Goal: Participate in discussion

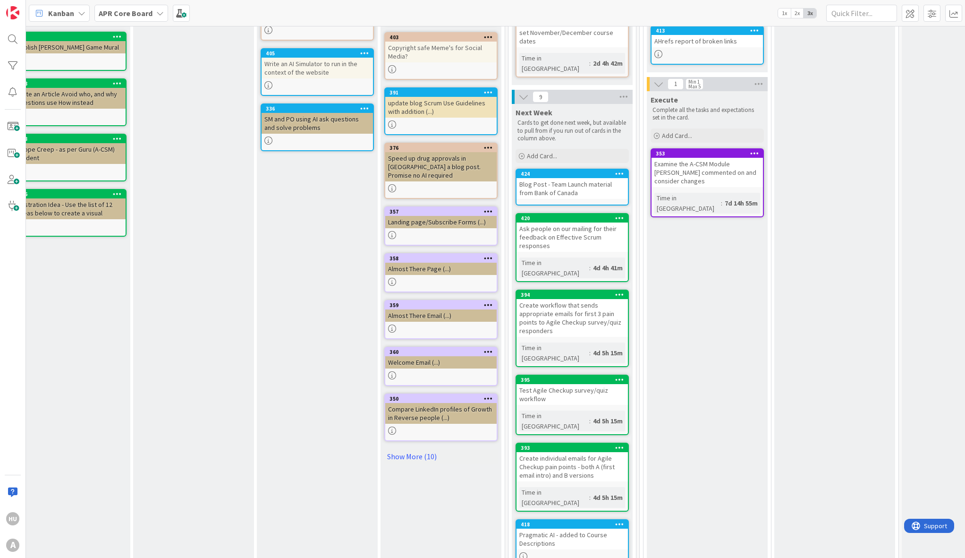
scroll to position [176, 395]
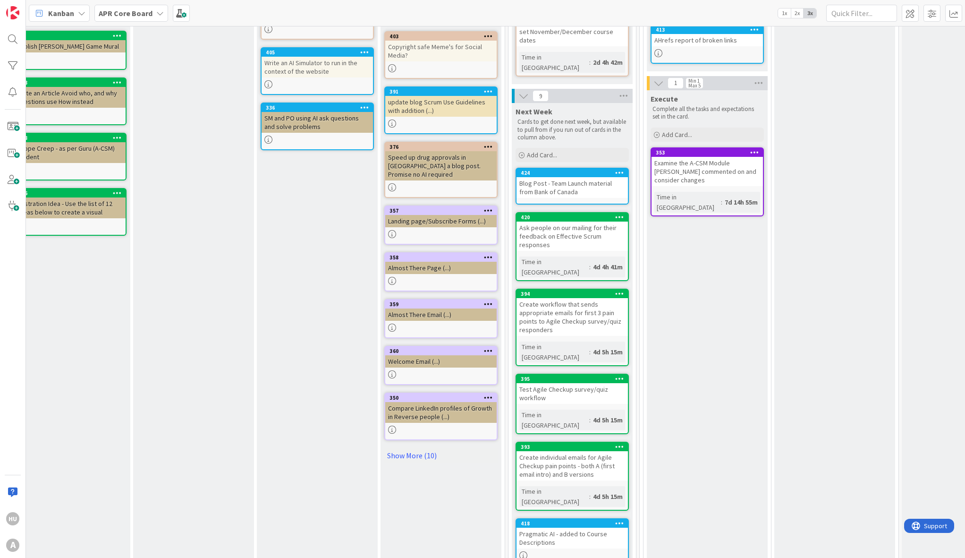
click at [569, 221] on div "Ask people on our mailing for their feedback on Effective Scrum responses" at bounding box center [572, 235] width 111 height 29
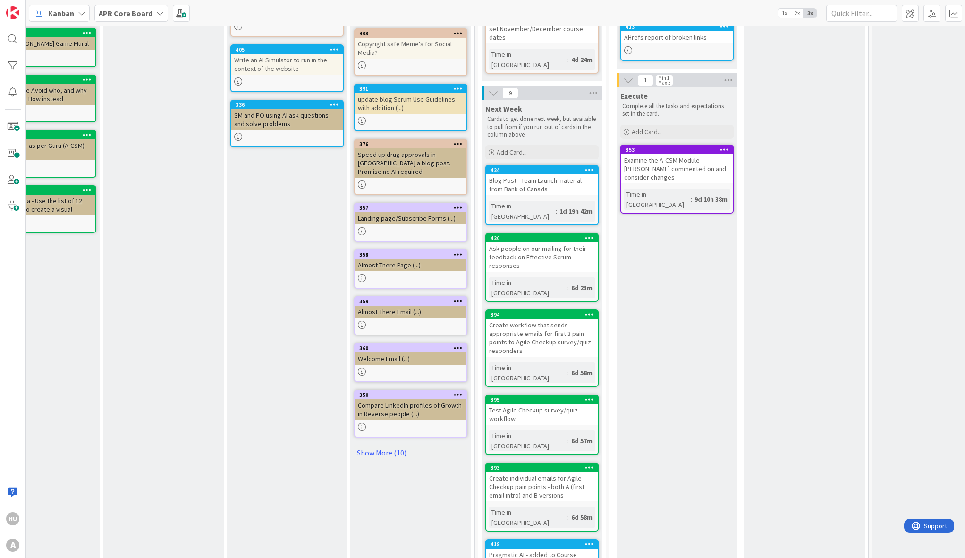
scroll to position [179, 425]
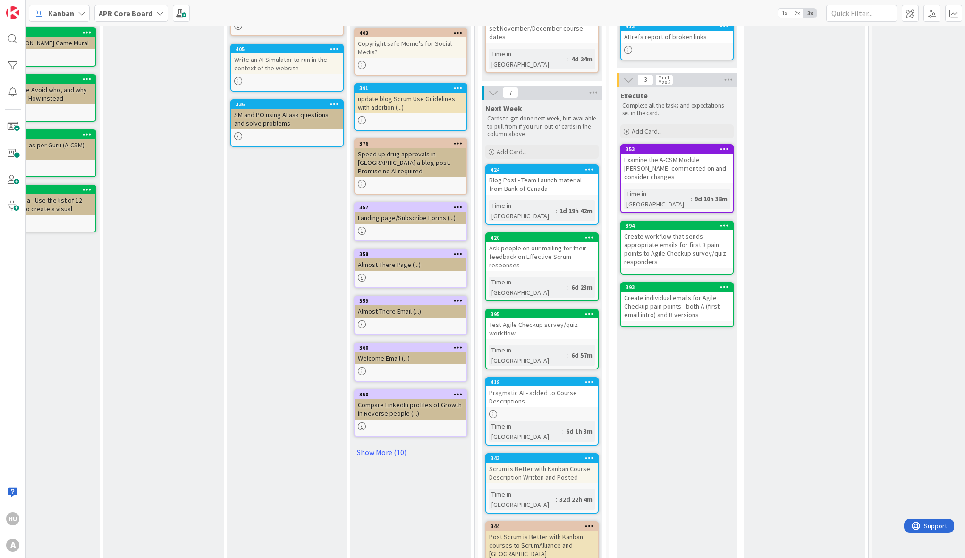
drag, startPoint x: 530, startPoint y: 343, endPoint x: 577, endPoint y: 2, distance: 343.6
